Goal: Task Accomplishment & Management: Manage account settings

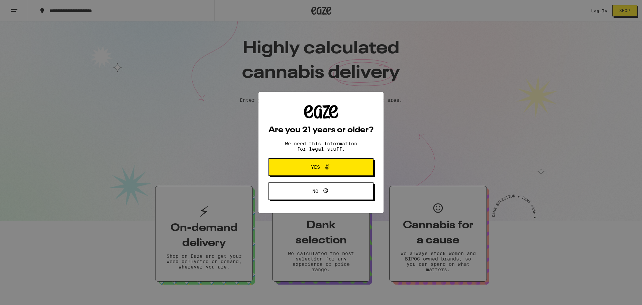
click at [335, 168] on span "Yes" at bounding box center [321, 167] width 51 height 9
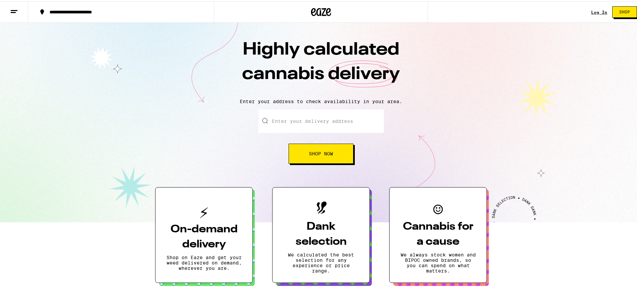
click at [598, 9] on link "Log In" at bounding box center [599, 11] width 16 height 4
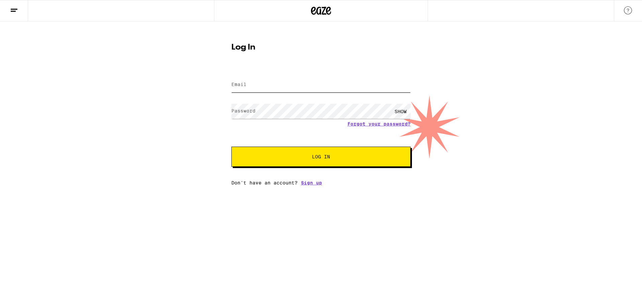
click at [248, 87] on input "Email" at bounding box center [320, 84] width 179 height 15
type input "[EMAIL_ADDRESS][DOMAIN_NAME]"
click at [378, 125] on link "Forgot your password?" at bounding box center [379, 123] width 63 height 5
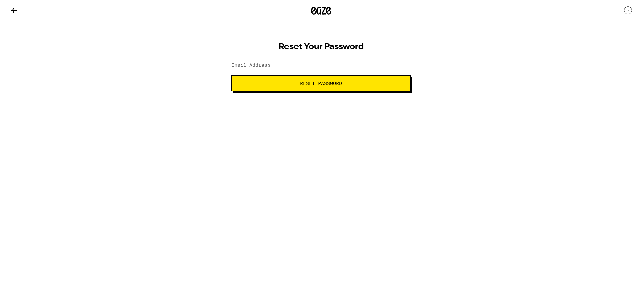
click at [263, 65] on label "Email Address" at bounding box center [250, 64] width 39 height 5
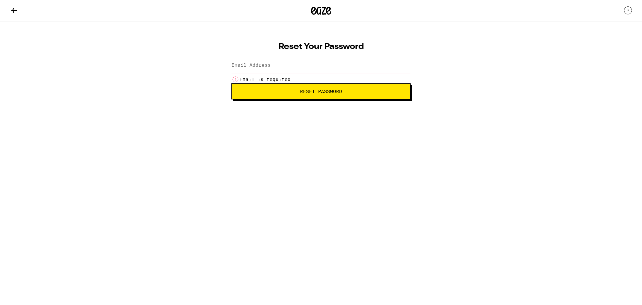
click at [268, 67] on label "Email Address" at bounding box center [250, 64] width 39 height 5
click at [264, 67] on label "Email Address" at bounding box center [250, 64] width 39 height 5
type input "o"
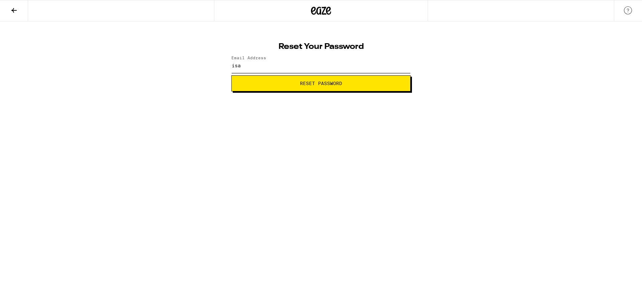
type input "[EMAIL_ADDRESS][DOMAIN_NAME]"
click at [305, 83] on span "Reset Password" at bounding box center [321, 83] width 42 height 5
